Goal: Information Seeking & Learning: Learn about a topic

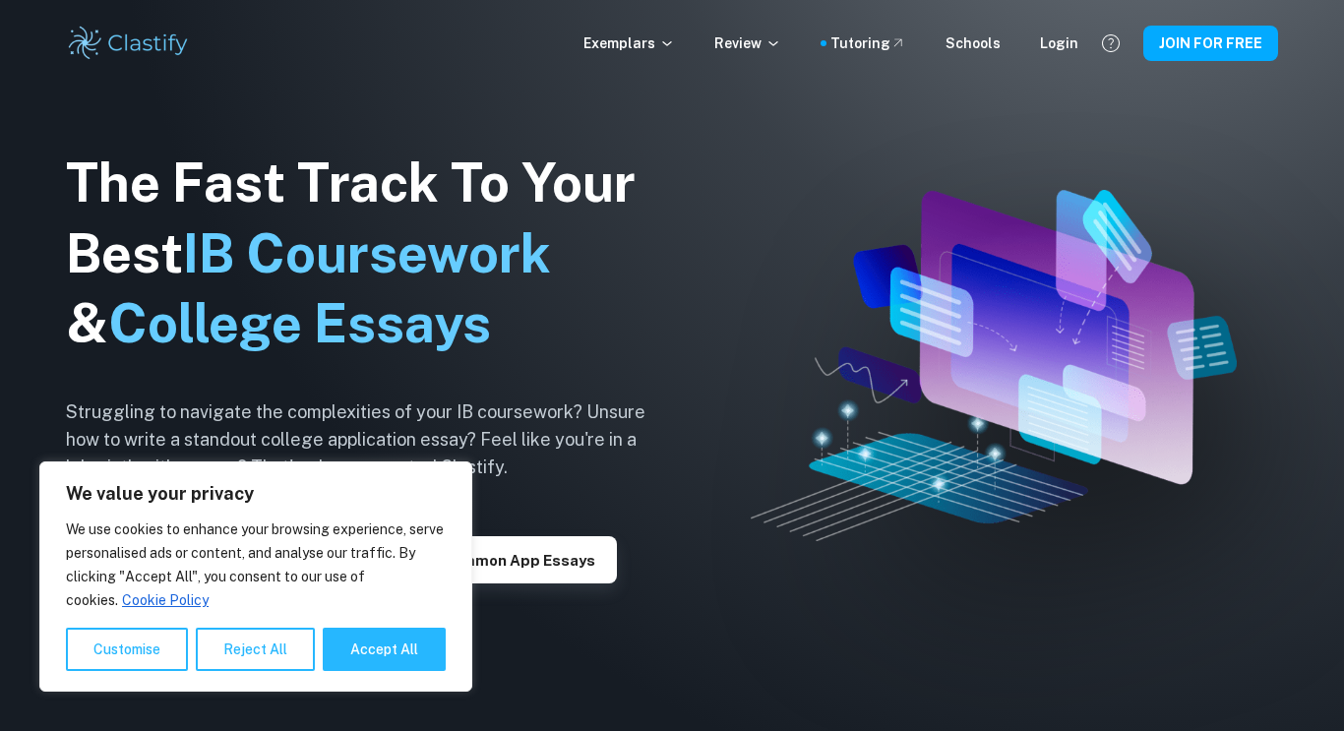
click at [400, 671] on div "We value your privacy We use cookies to enhance your browsing experience, serve…" at bounding box center [255, 576] width 433 height 230
click at [394, 663] on button "Accept All" at bounding box center [384, 649] width 123 height 43
checkbox input "true"
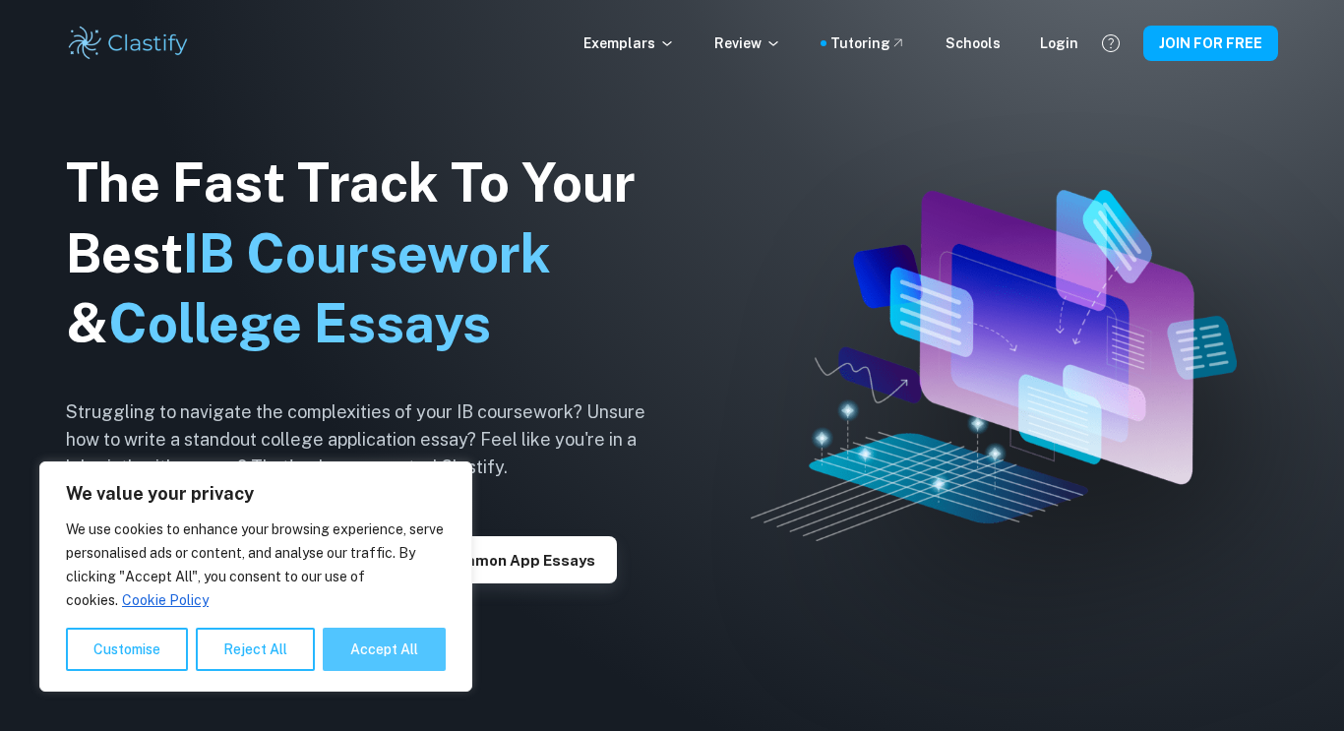
checkbox input "true"
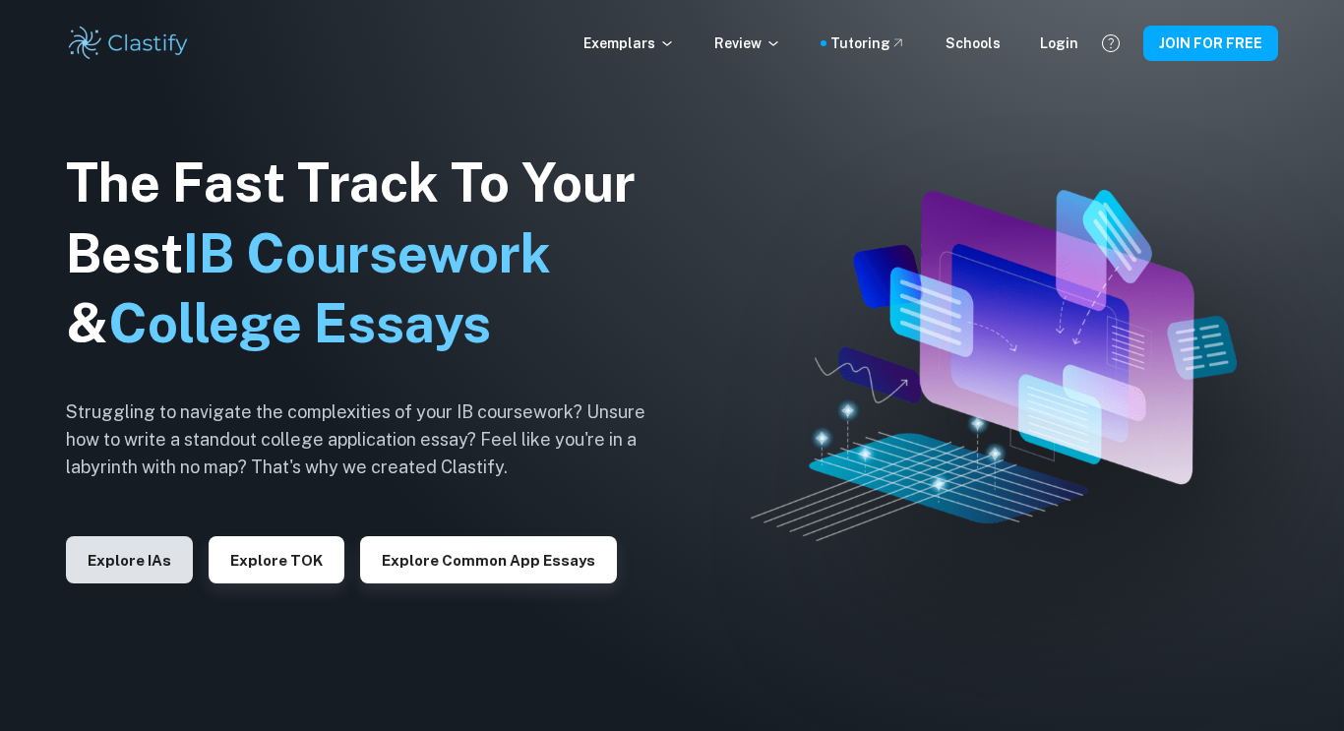
click at [142, 549] on button "Explore IAs" at bounding box center [129, 559] width 127 height 47
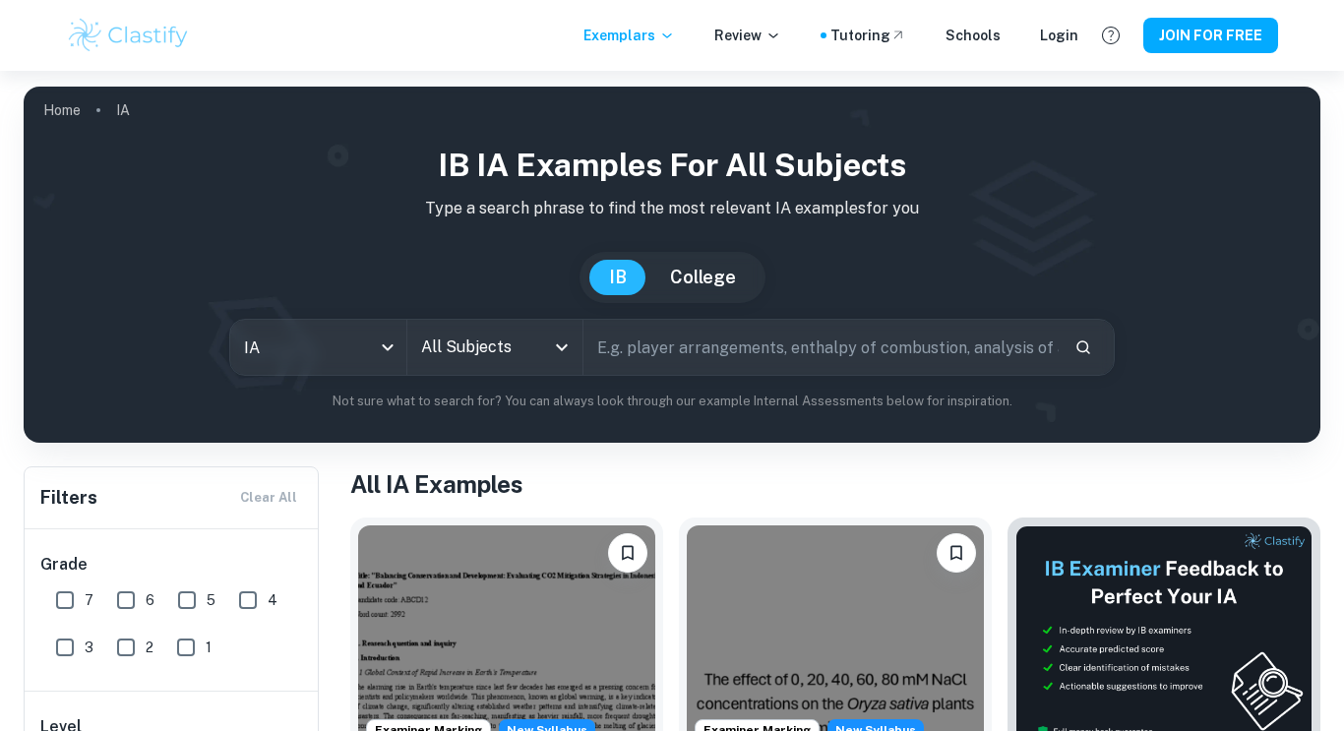
click at [560, 347] on icon "Open" at bounding box center [562, 347] width 12 height 7
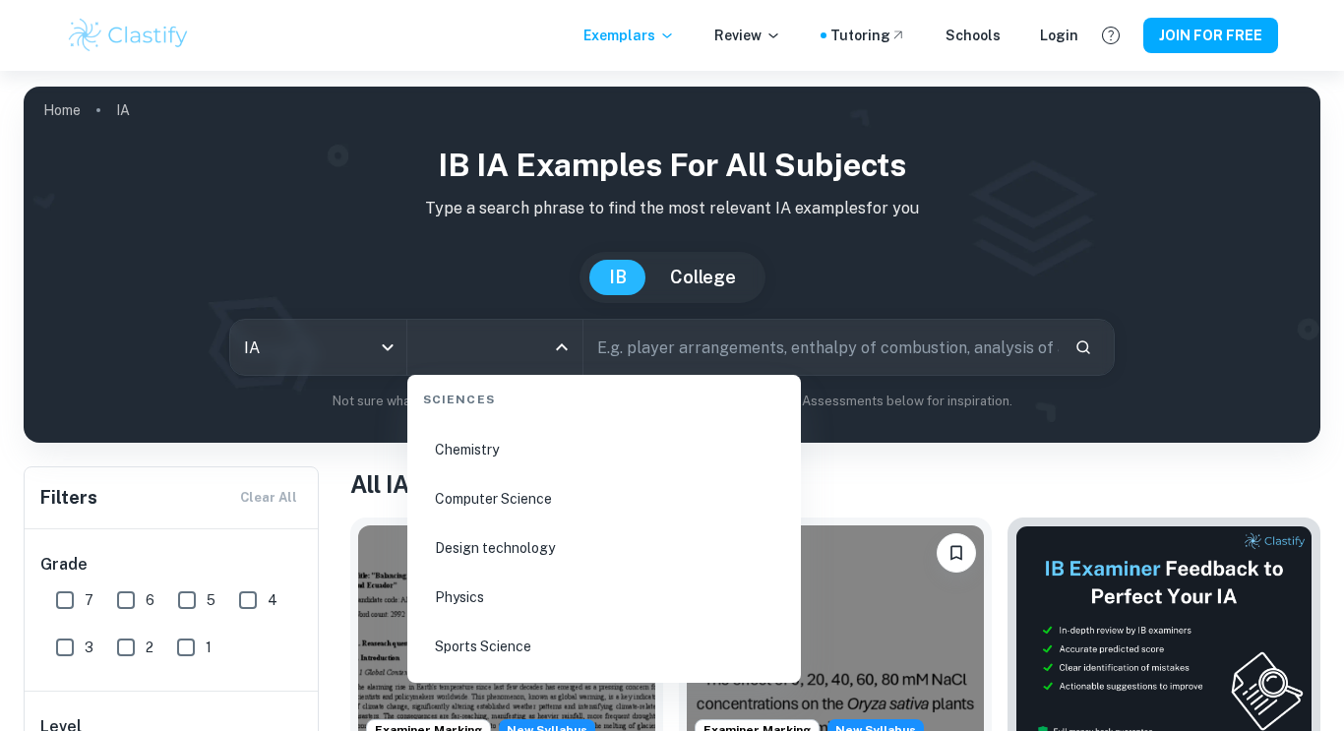
scroll to position [3195, 0]
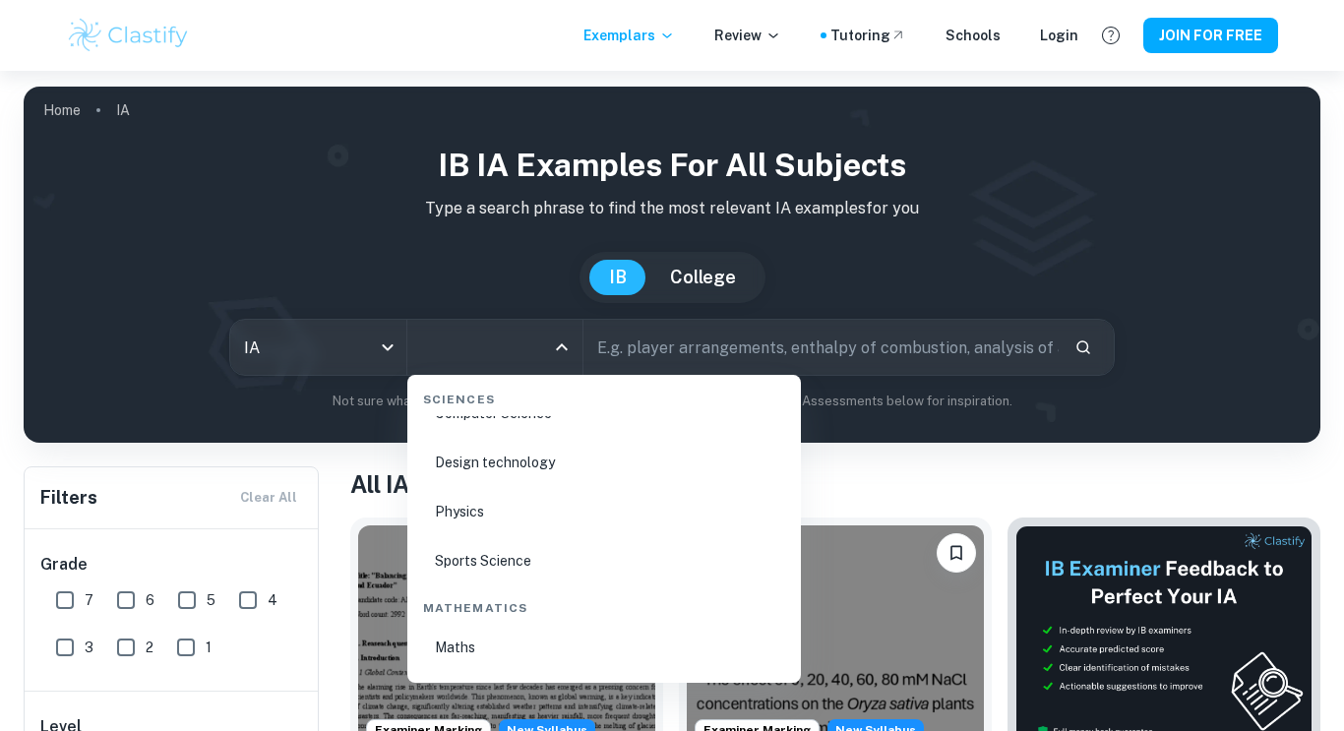
click at [521, 559] on li "Sports Science" at bounding box center [604, 560] width 378 height 45
type input "Sports Science"
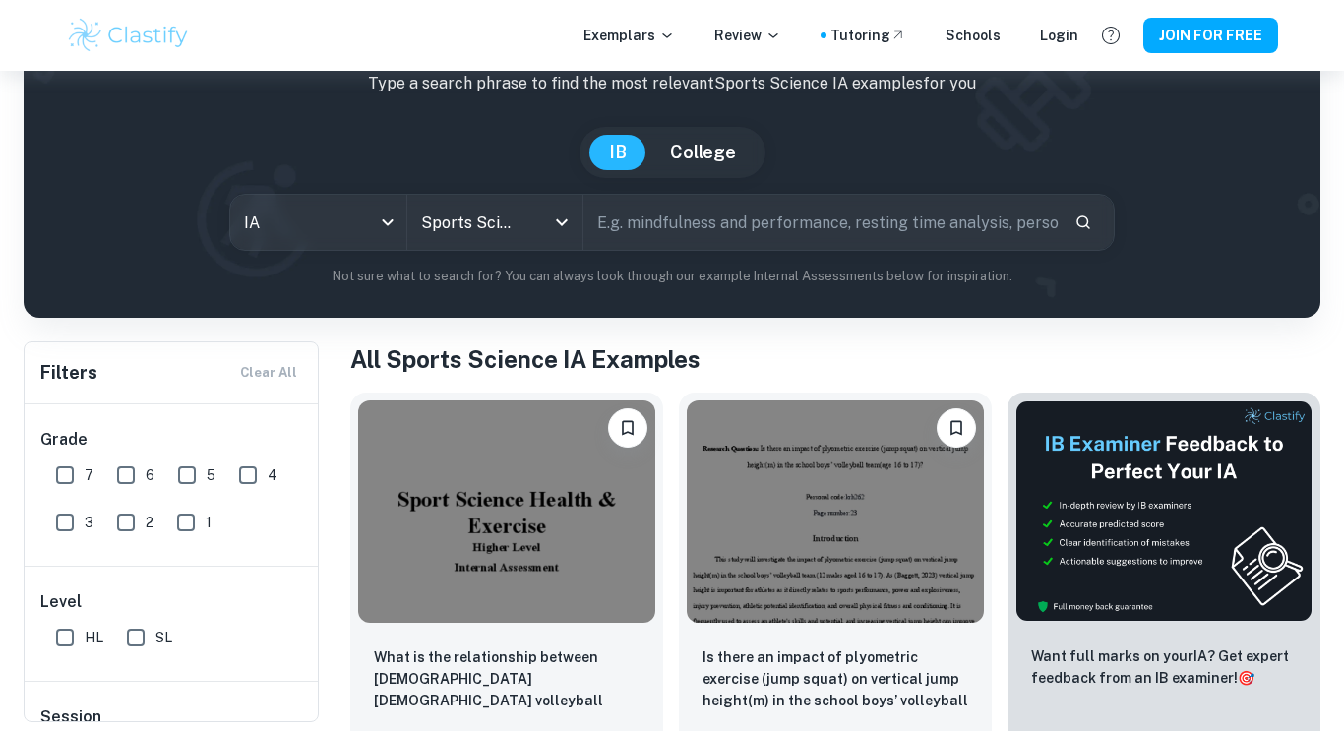
scroll to position [124, 0]
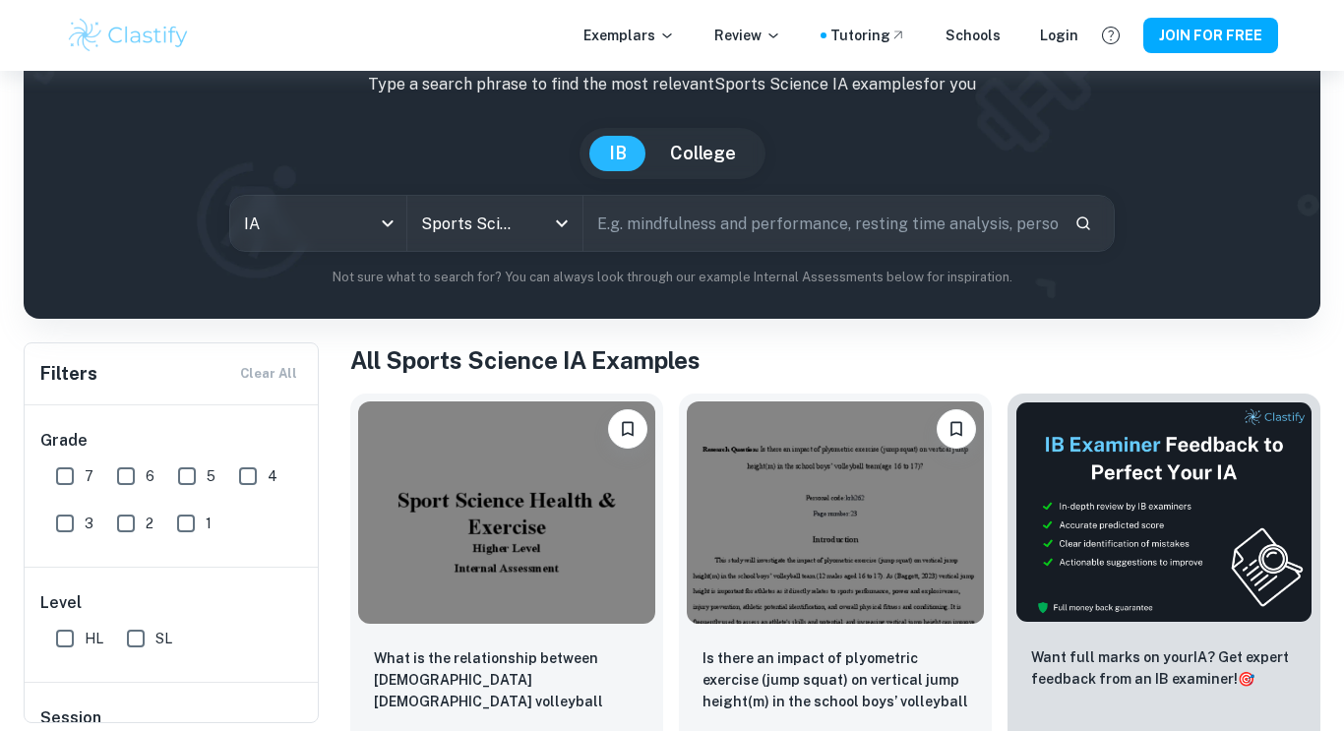
click at [109, 473] on input "6" at bounding box center [125, 475] width 39 height 39
checkbox input "true"
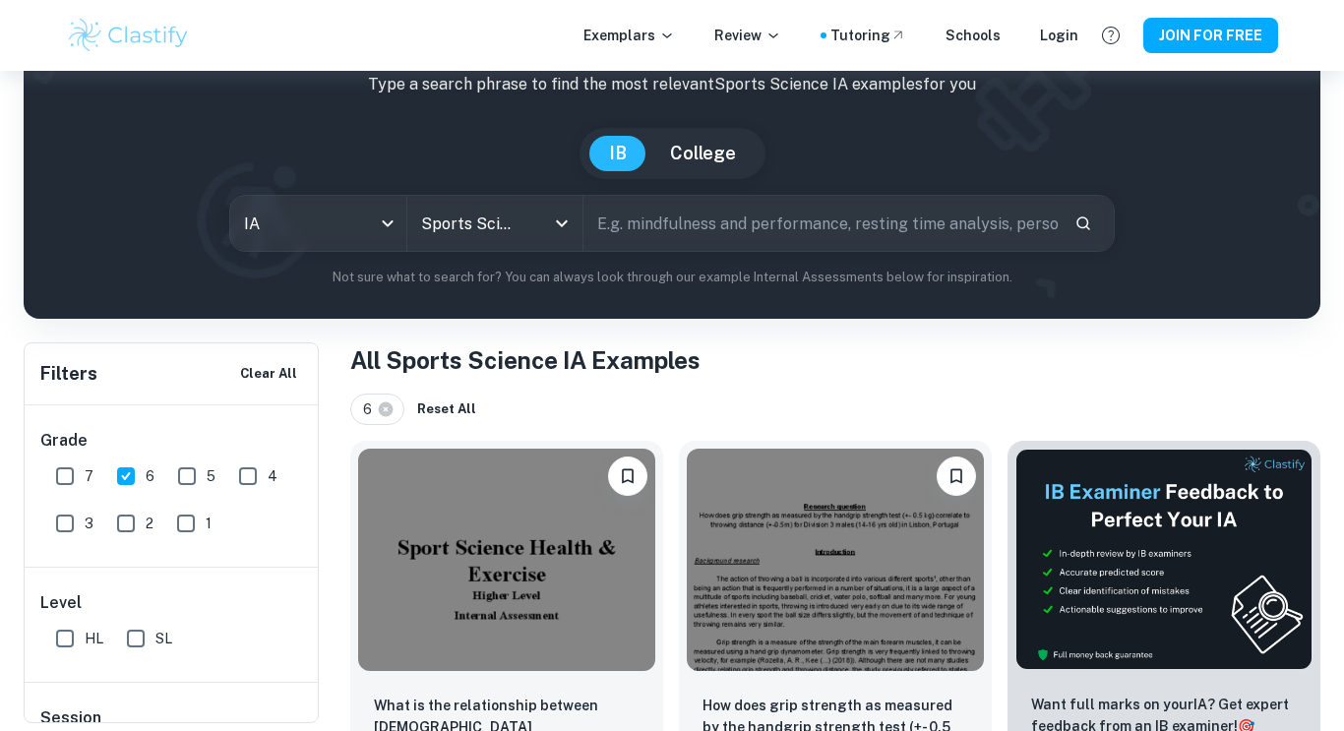
click at [61, 469] on input "7" at bounding box center [64, 475] width 39 height 39
checkbox input "true"
click at [128, 636] on input "SL" at bounding box center [135, 638] width 39 height 39
checkbox input "true"
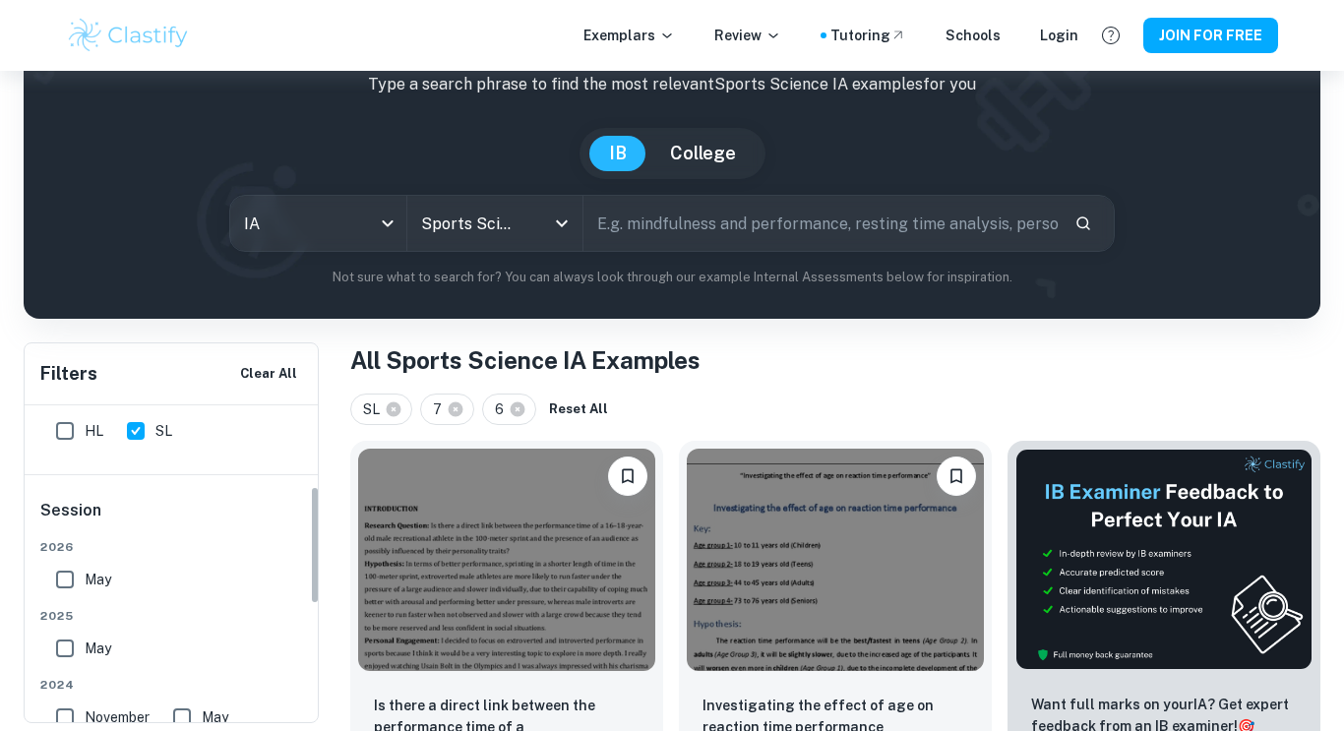
scroll to position [232, 0]
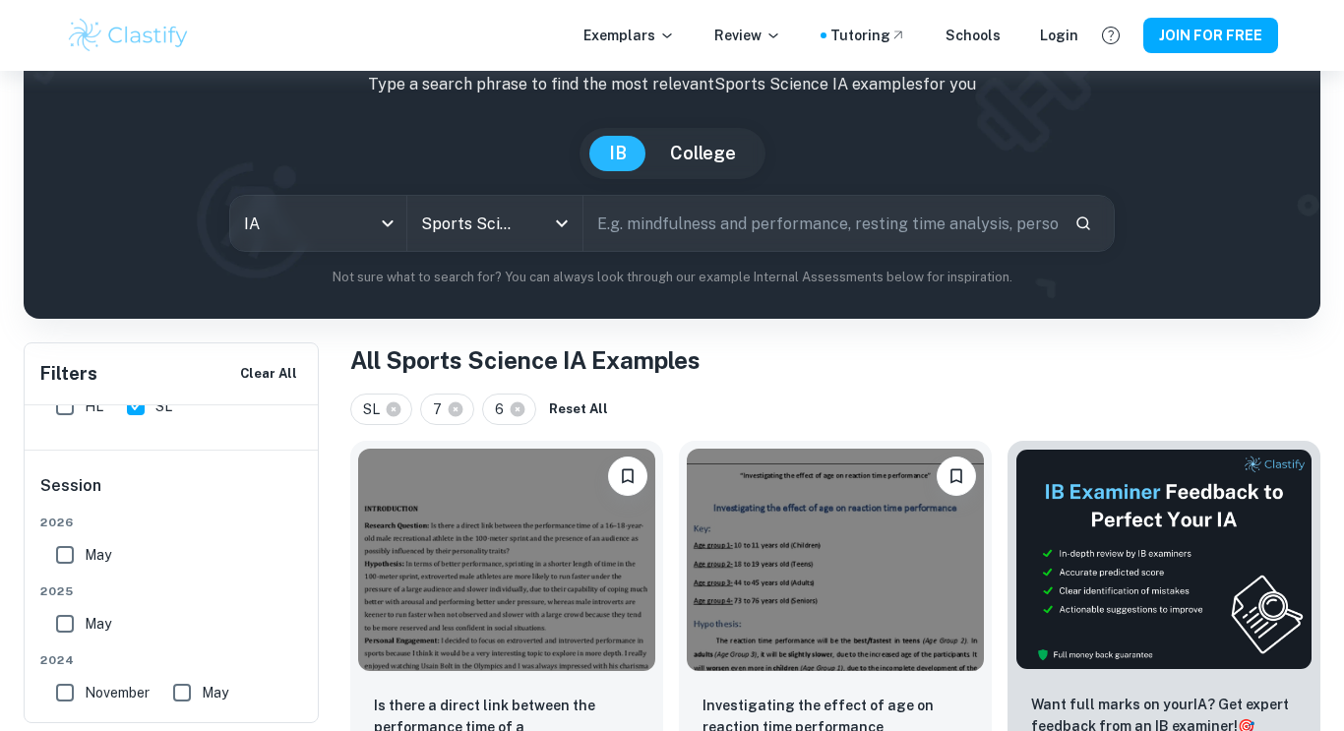
click at [73, 551] on input "May" at bounding box center [64, 554] width 39 height 39
checkbox input "true"
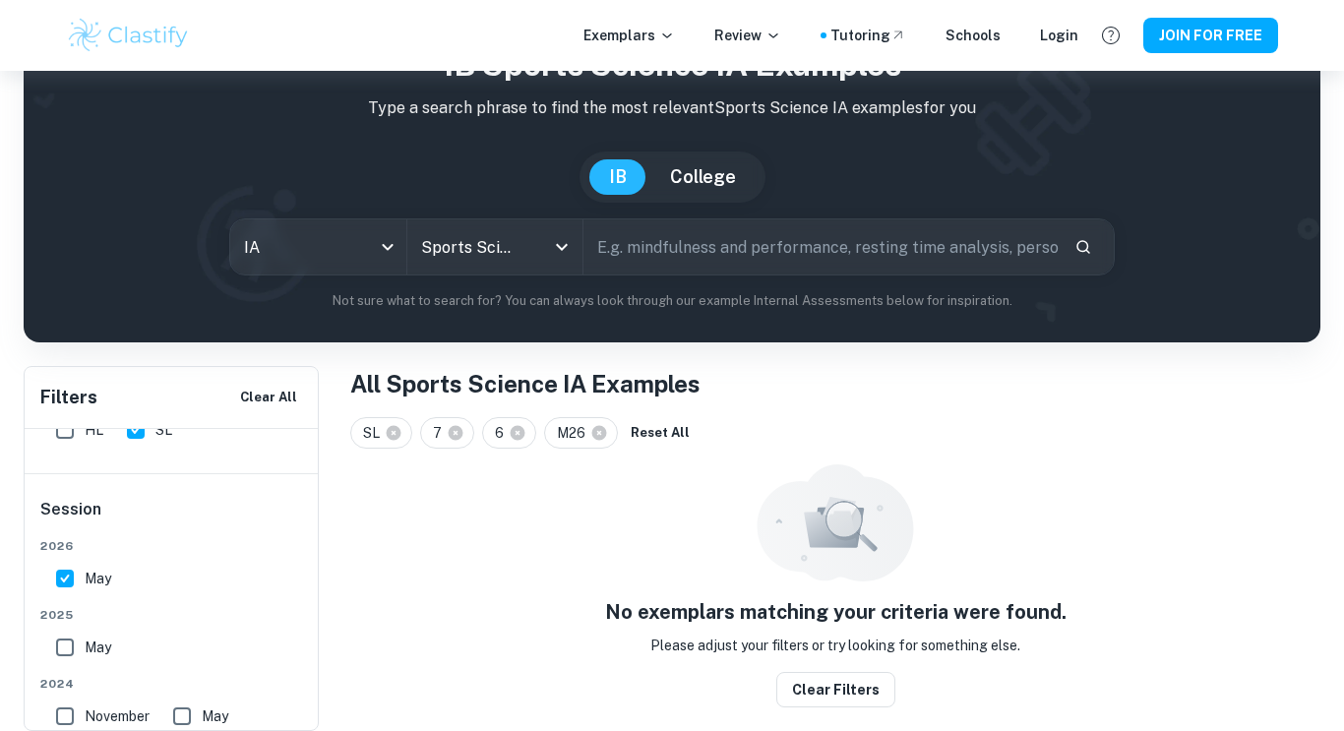
scroll to position [77, 0]
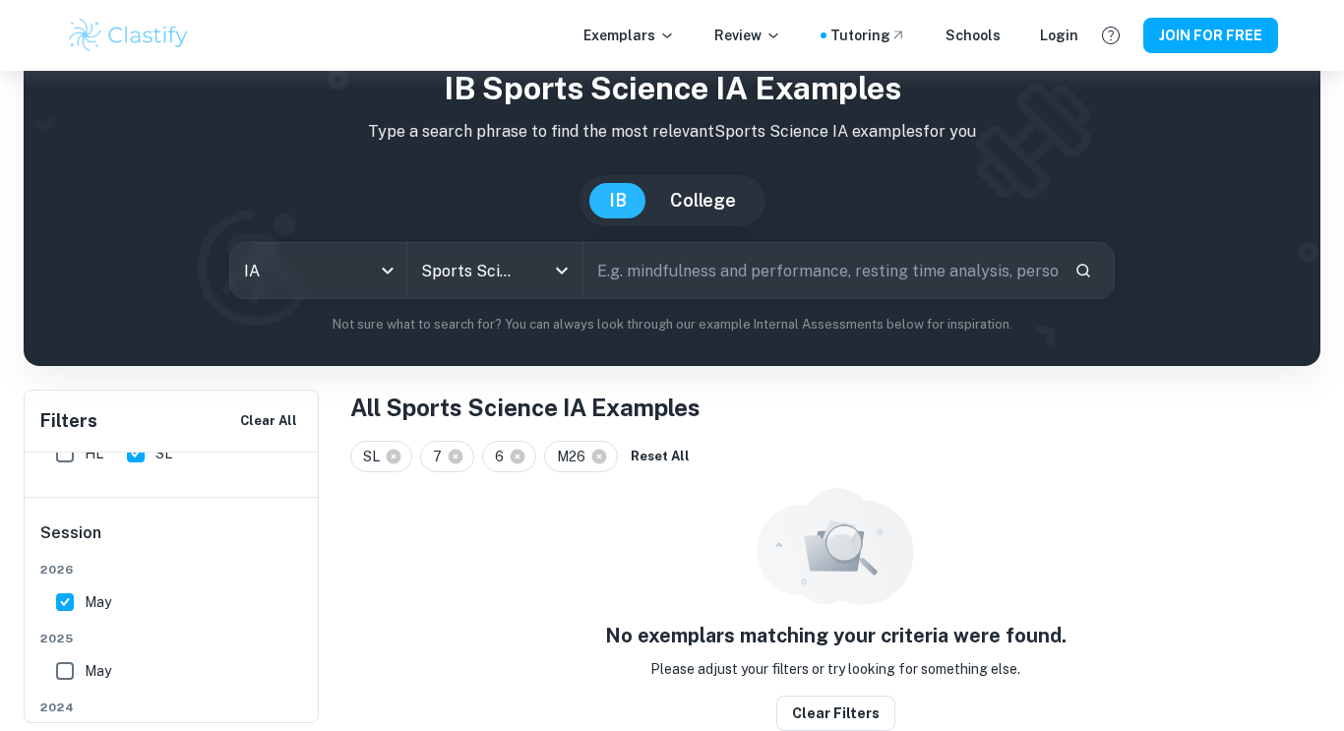
click at [62, 651] on input "May" at bounding box center [64, 670] width 39 height 39
checkbox input "true"
click at [64, 608] on input "May" at bounding box center [64, 601] width 39 height 39
checkbox input "false"
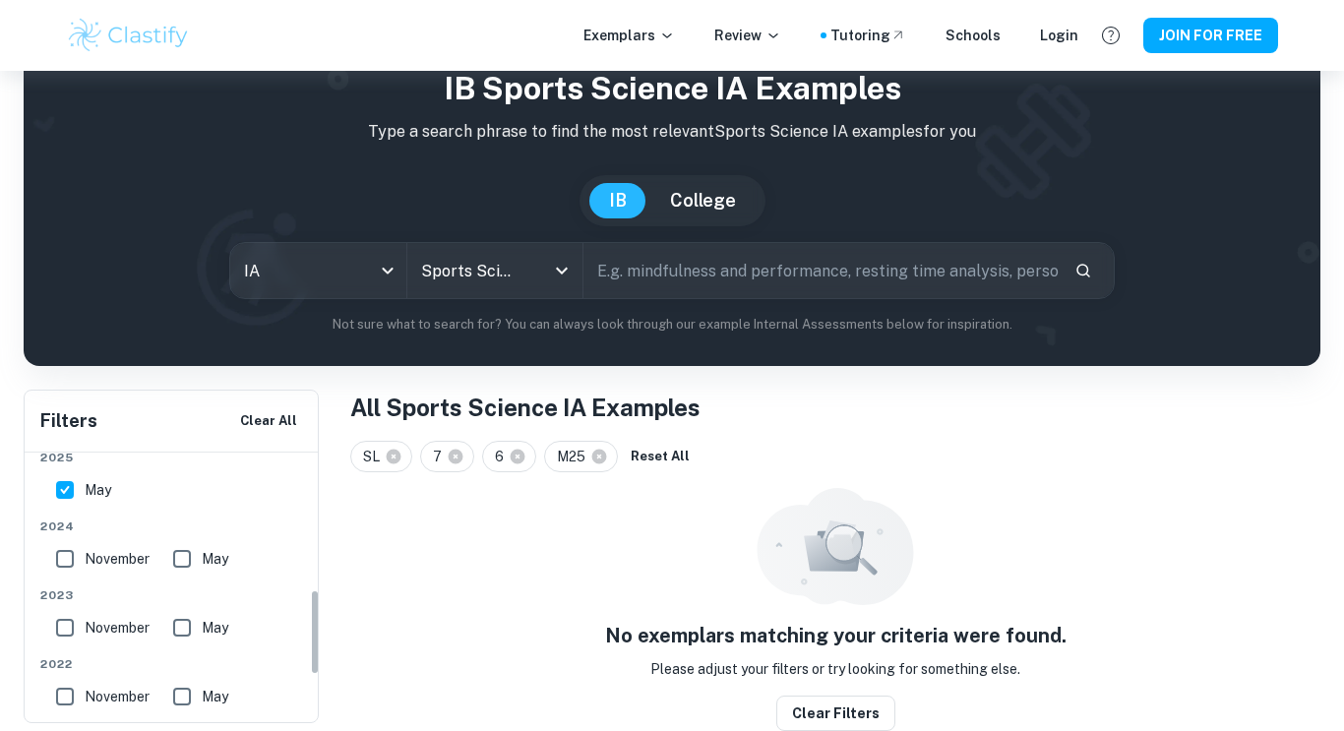
scroll to position [440, 0]
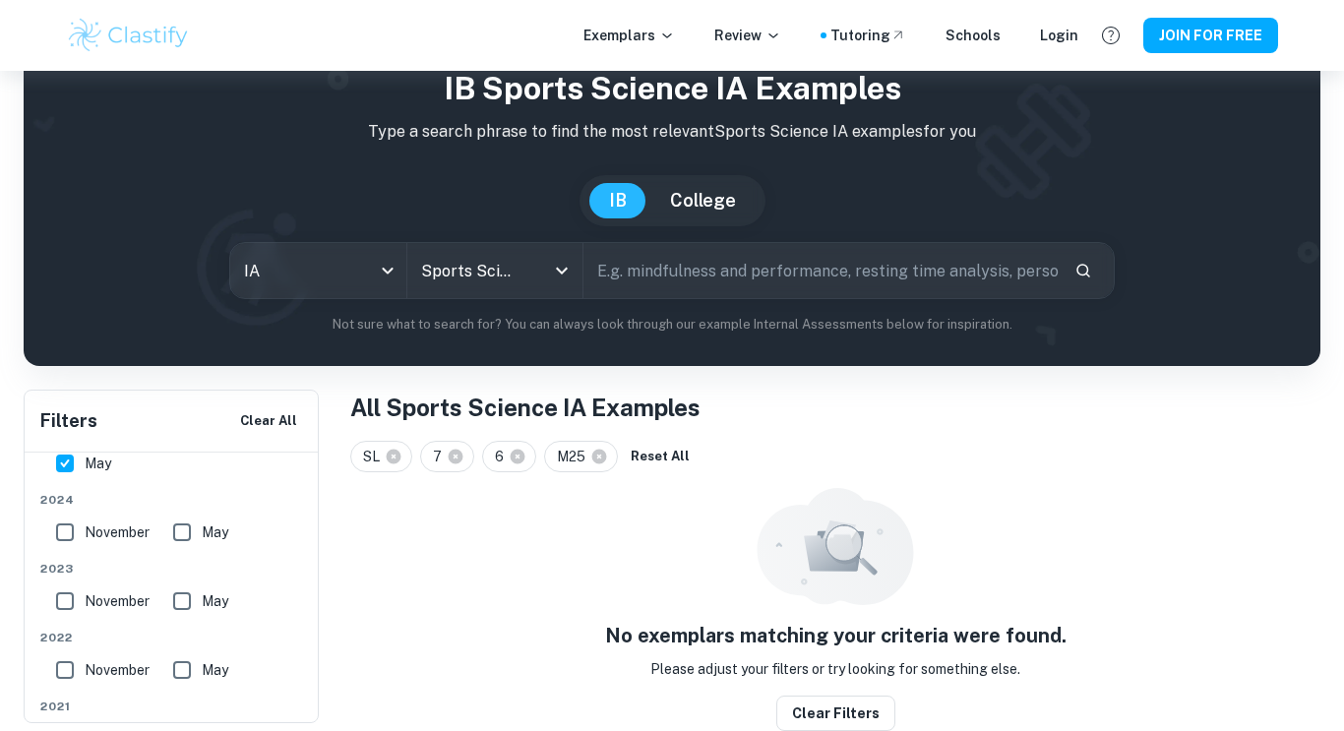
click at [73, 470] on input "May" at bounding box center [64, 463] width 39 height 39
checkbox input "false"
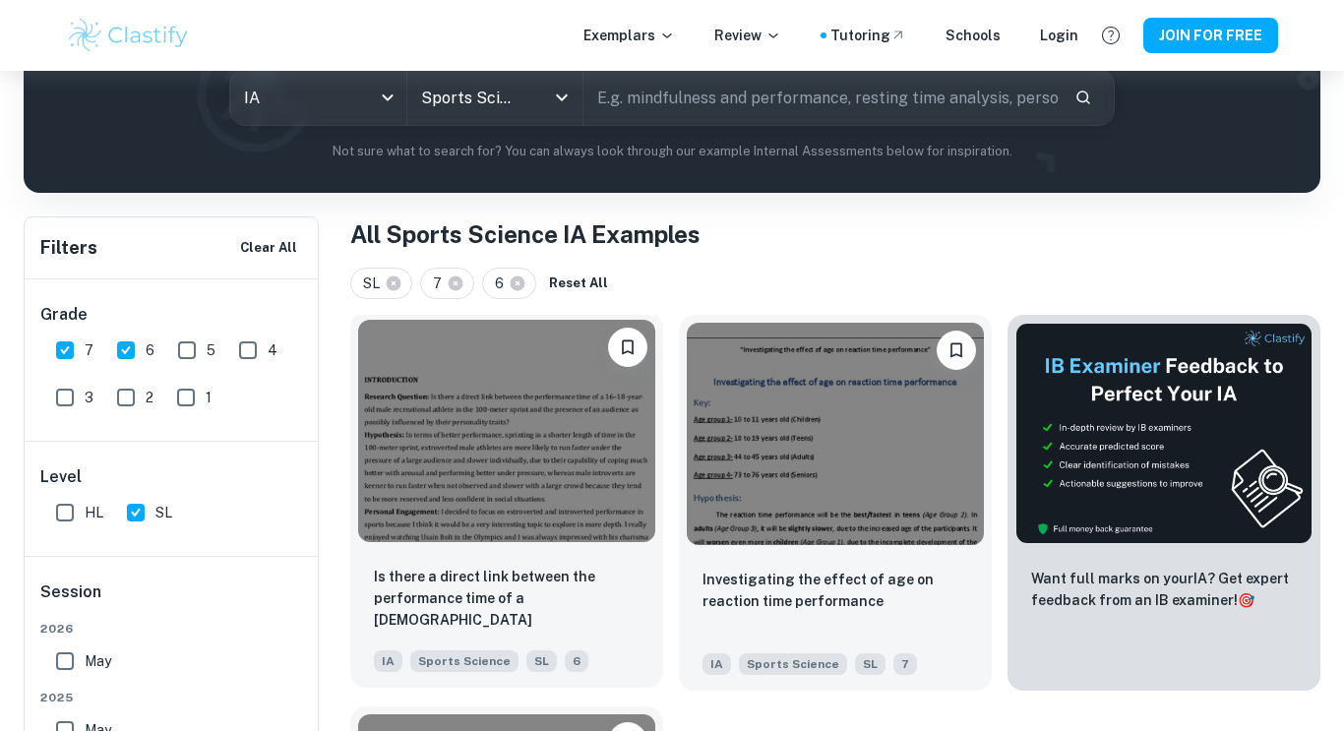
scroll to position [268, 0]
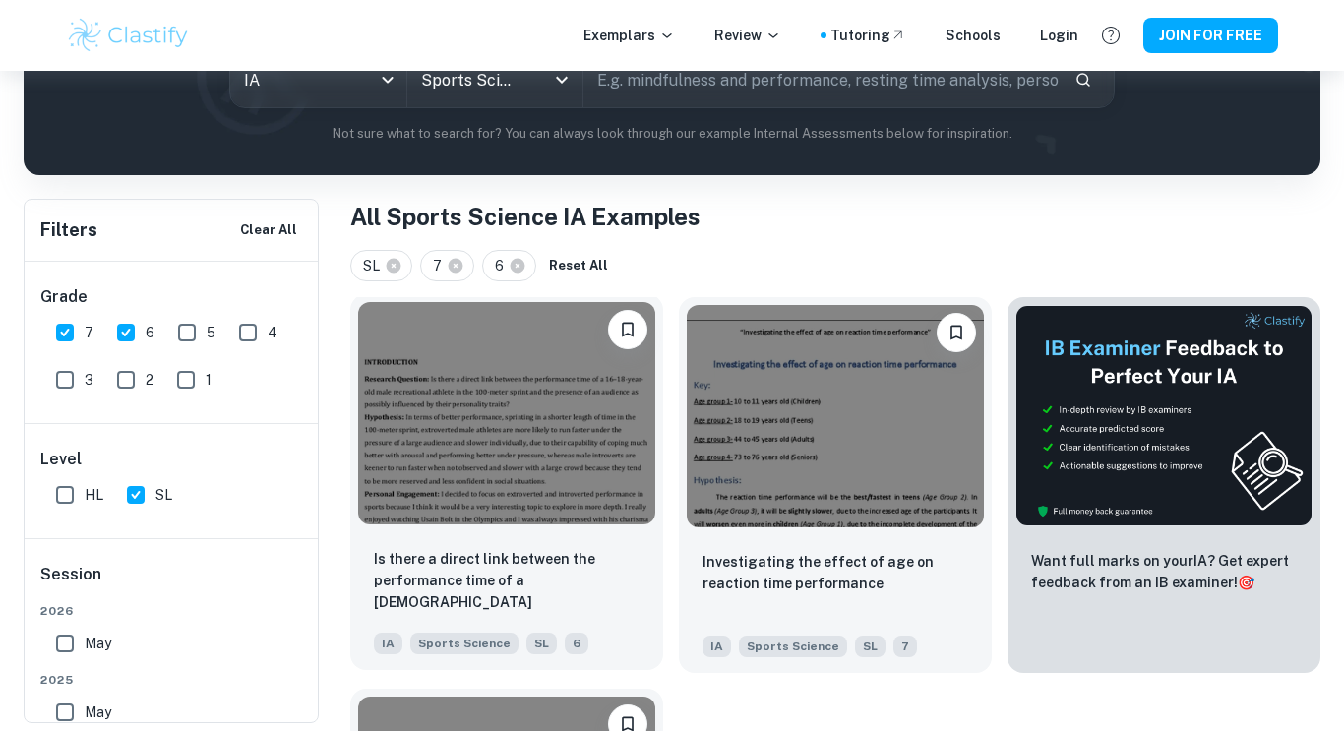
click at [451, 508] on img at bounding box center [506, 413] width 297 height 222
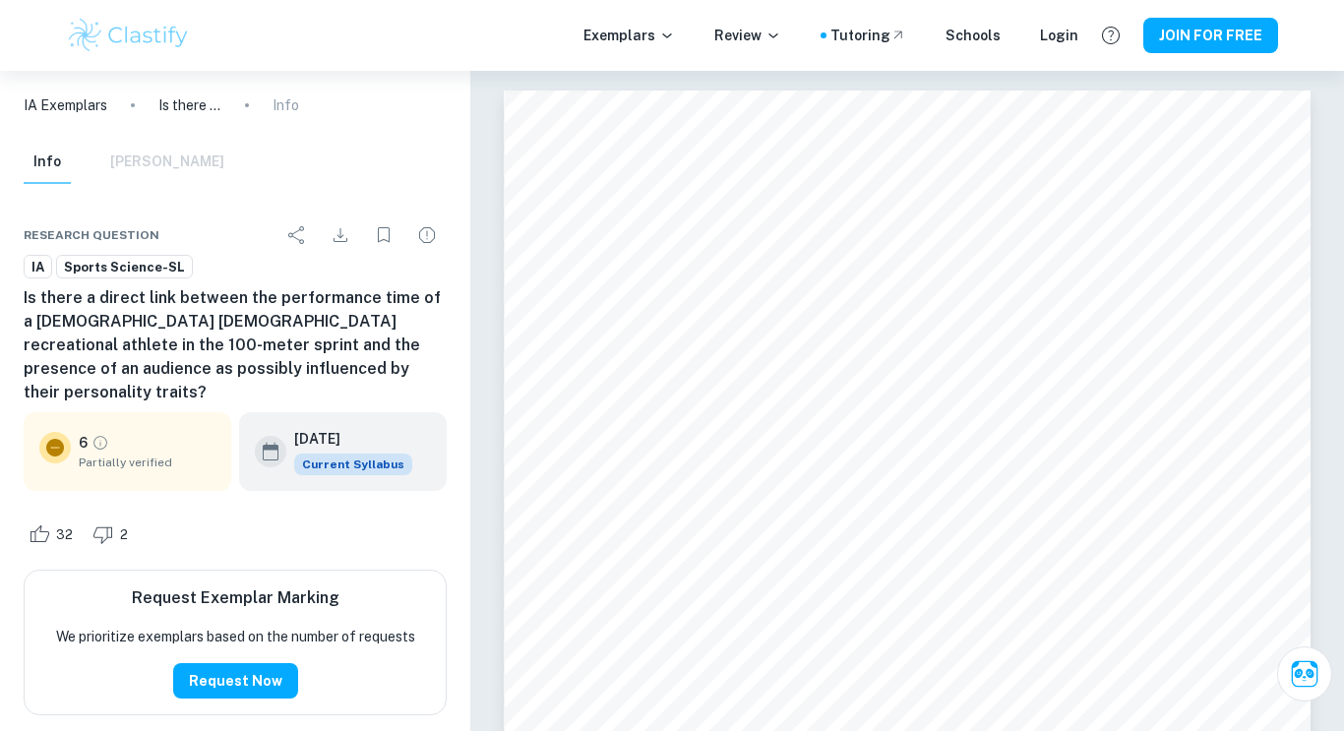
click at [108, 111] on ol "IA Exemplars Is there a direct link between the performance time of a [DEMOGRAP…" at bounding box center [161, 105] width 275 height 22
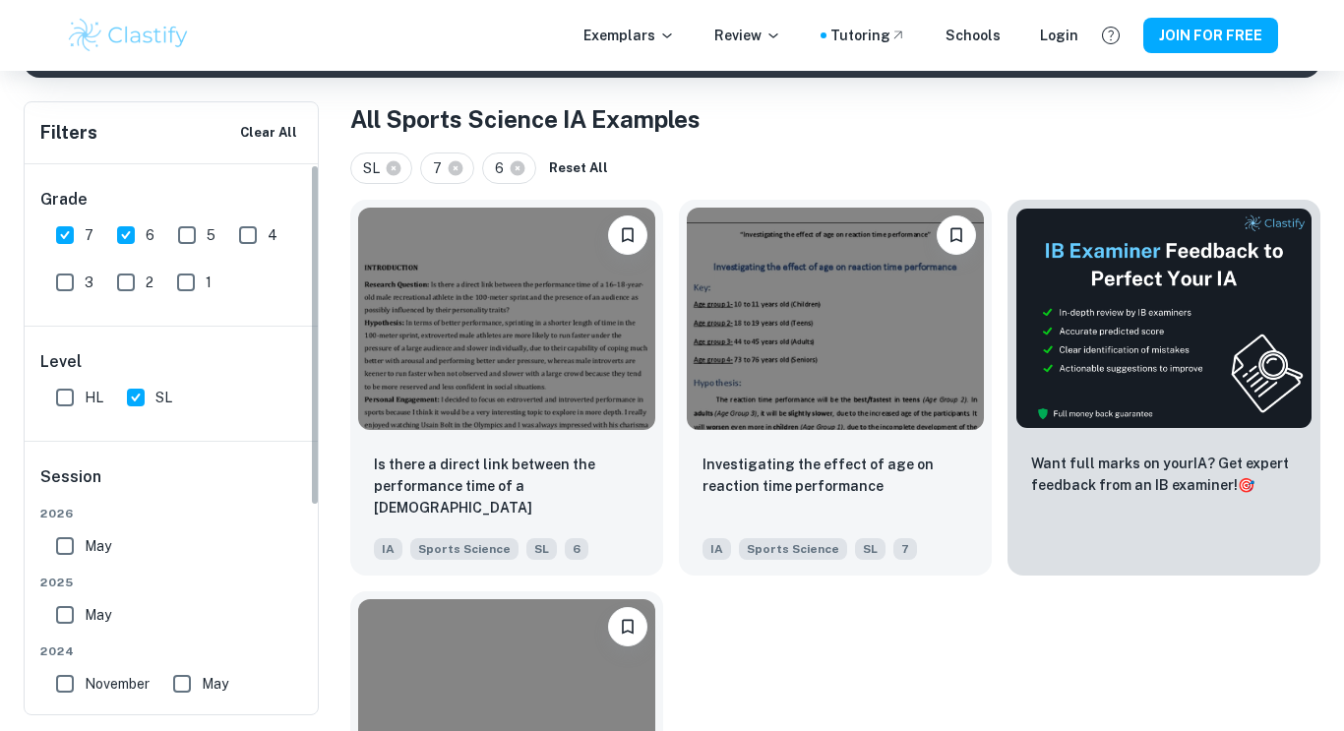
scroll to position [366, 0]
